Goal: Find specific page/section: Find specific page/section

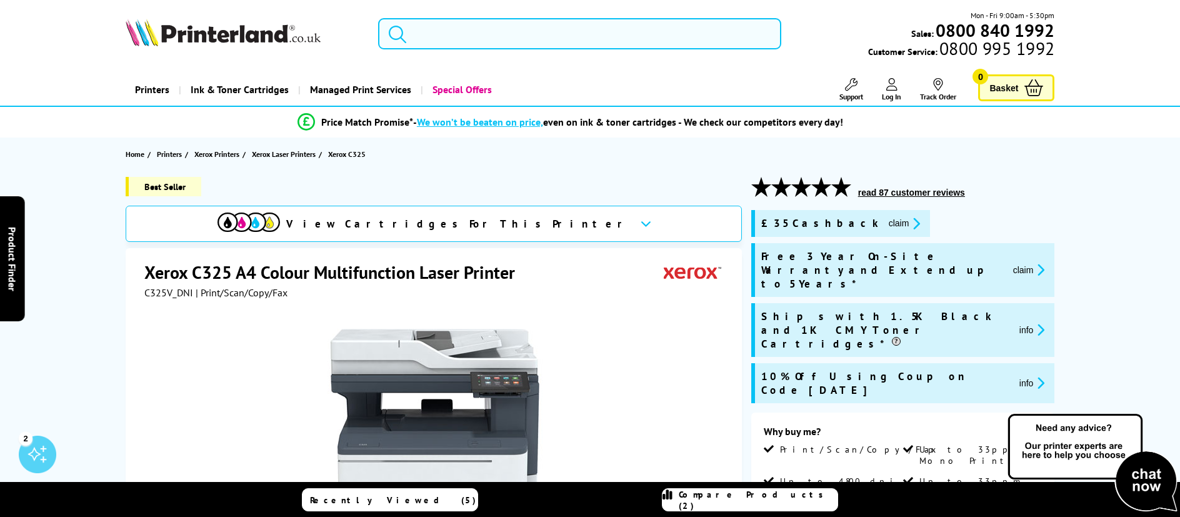
click at [484, 34] on input "search" at bounding box center [580, 33] width 404 height 31
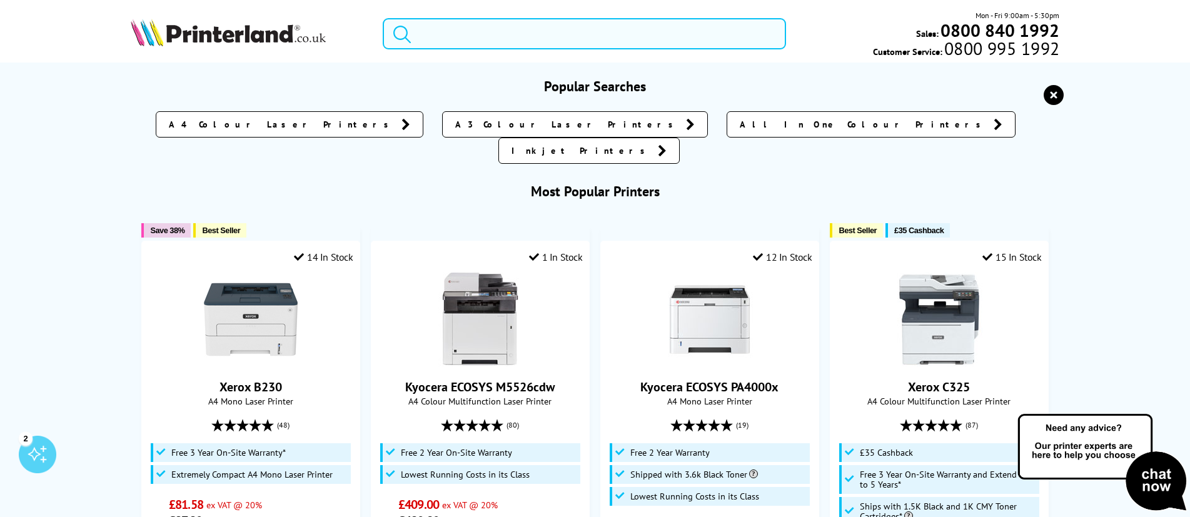
click at [444, 33] on input "search" at bounding box center [584, 33] width 403 height 31
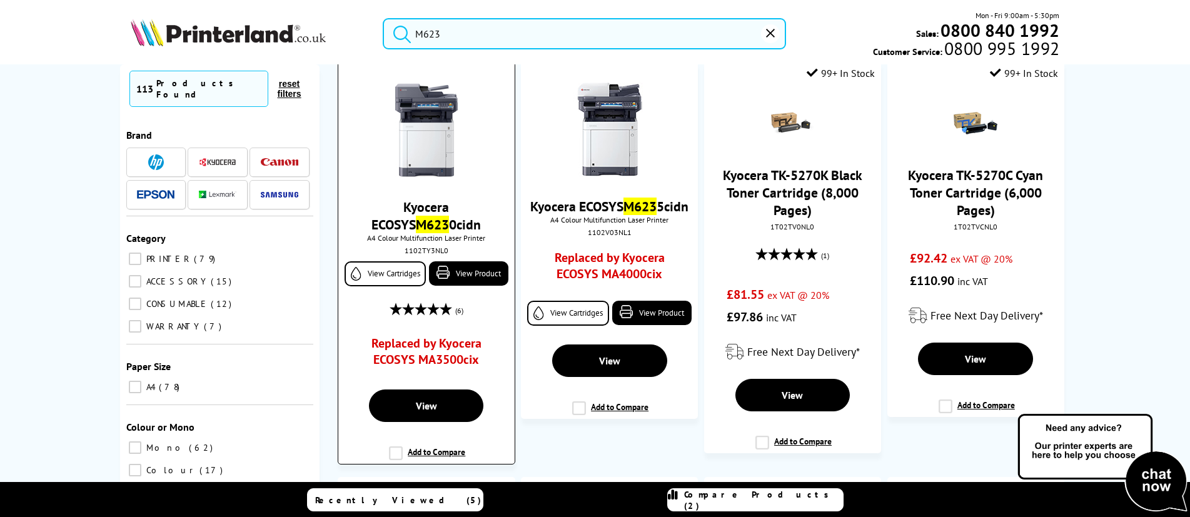
scroll to position [125, 0]
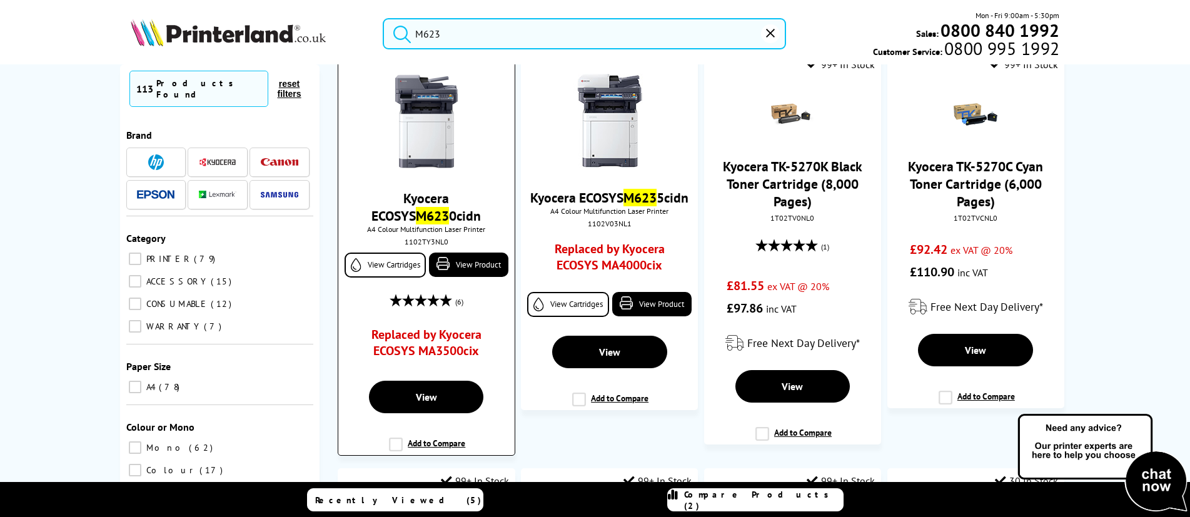
type input "M623"
click at [414, 142] on img at bounding box center [426, 121] width 94 height 94
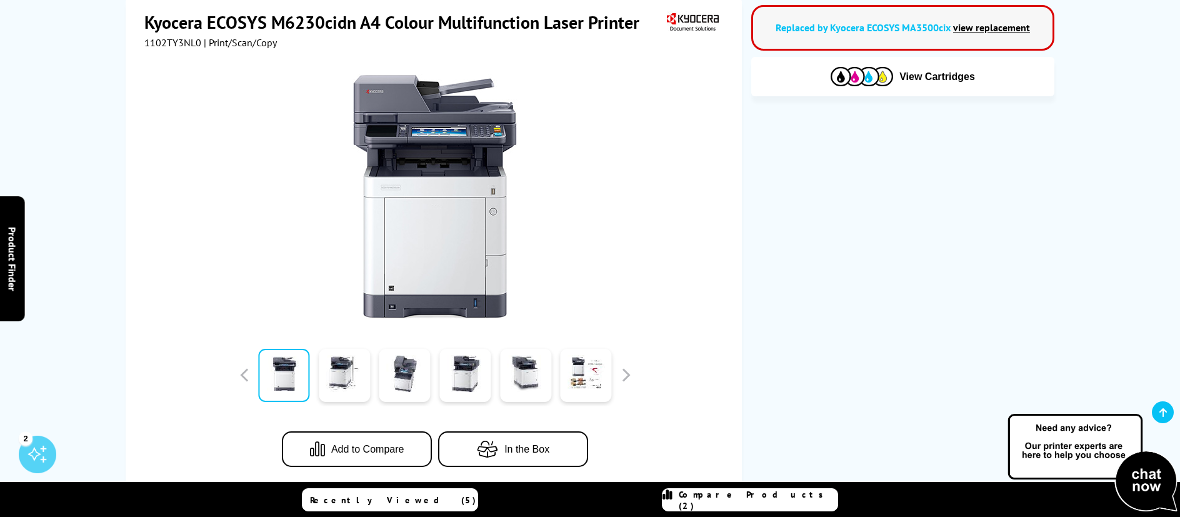
scroll to position [125, 0]
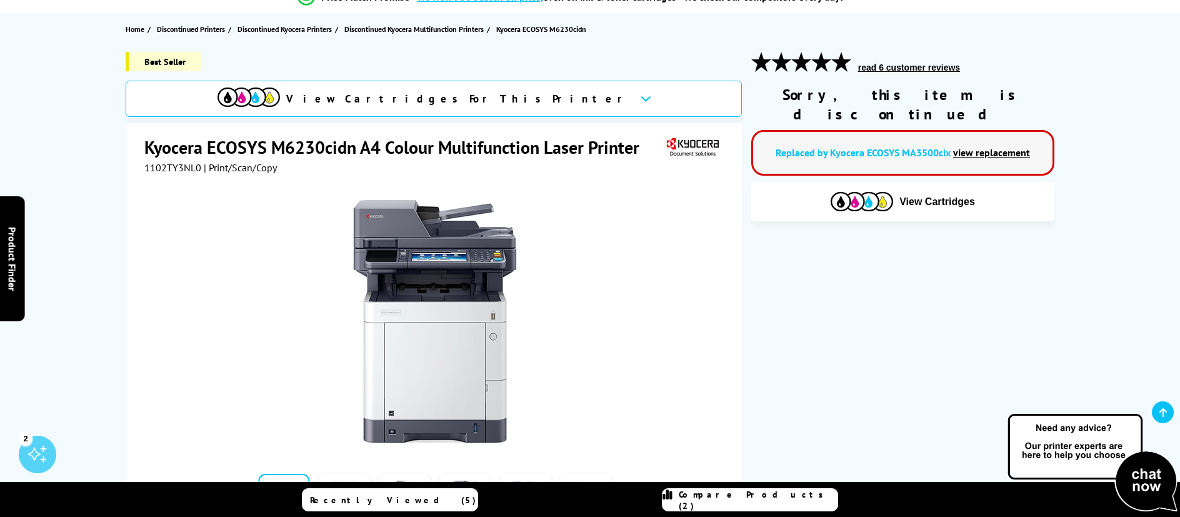
click at [967, 146] on link "view replacement" at bounding box center [991, 152] width 77 height 13
